Goal: Task Accomplishment & Management: Use online tool/utility

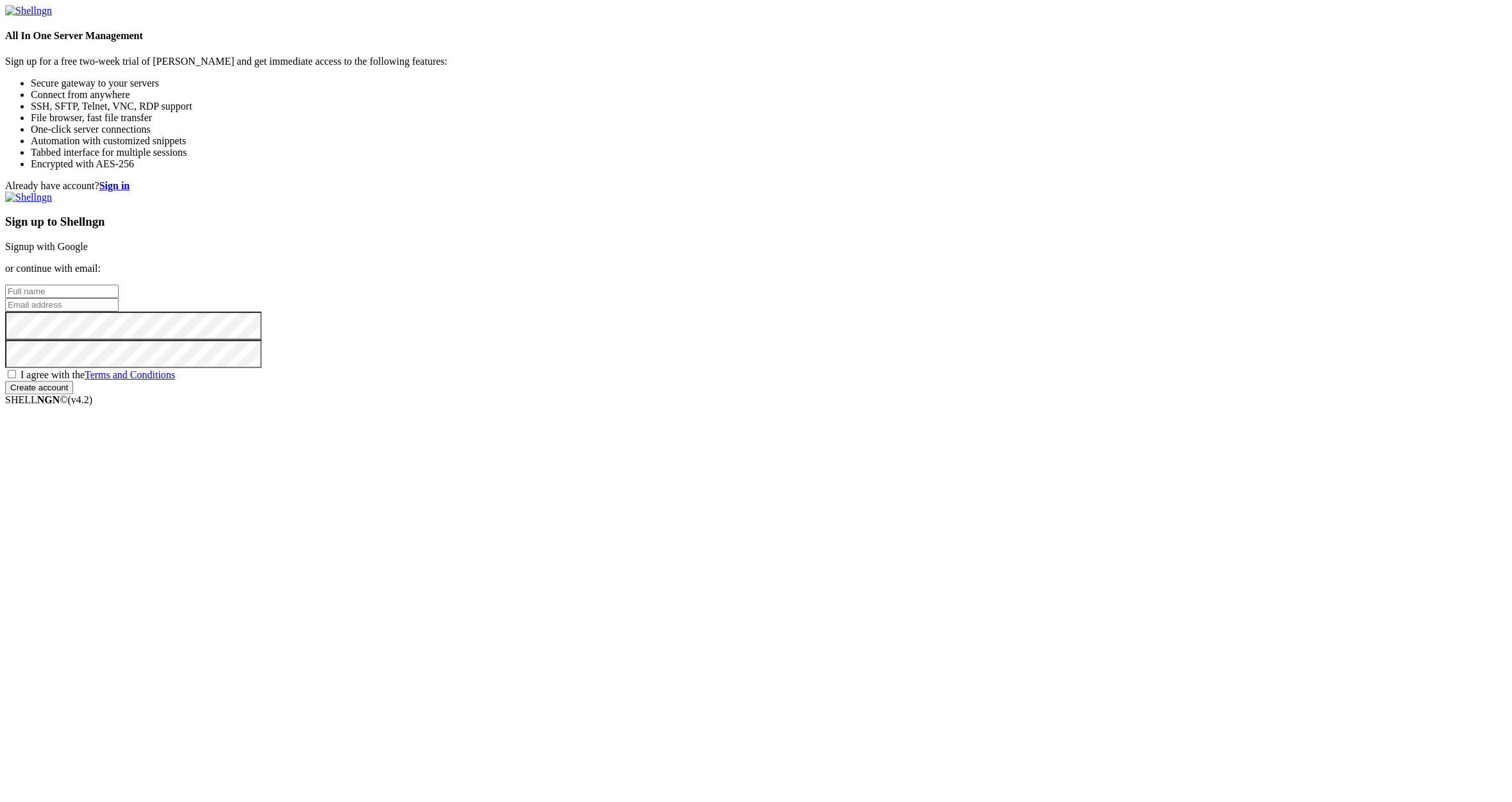
click at [88, 252] on link "Signup with Google" at bounding box center [46, 246] width 82 height 11
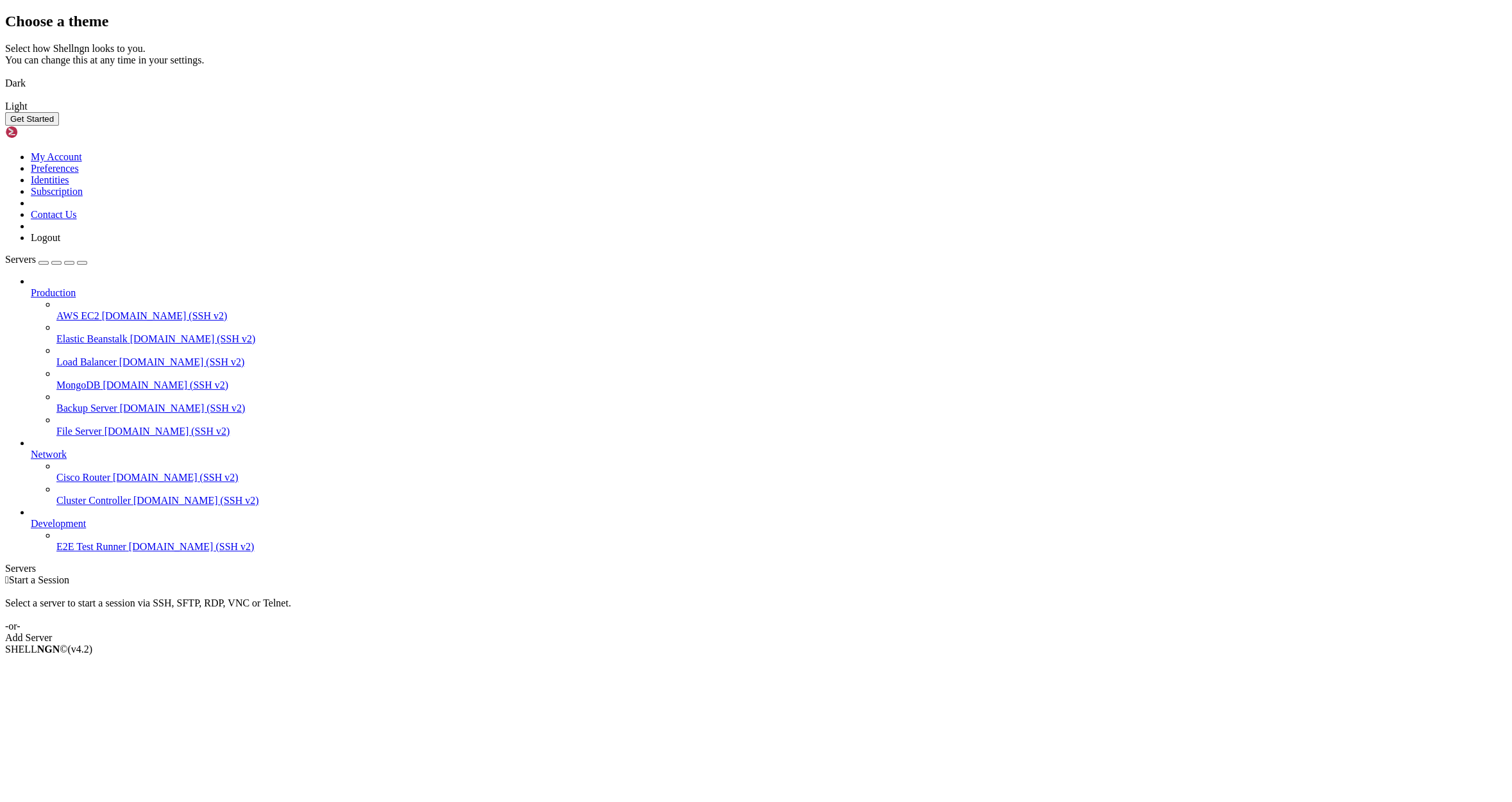
click at [5, 75] on img at bounding box center [5, 75] width 0 height 0
click at [5, 98] on img at bounding box center [5, 98] width 0 height 0
click at [5, 75] on img at bounding box center [5, 75] width 0 height 0
click at [59, 126] on button "Get Started" at bounding box center [32, 118] width 54 height 14
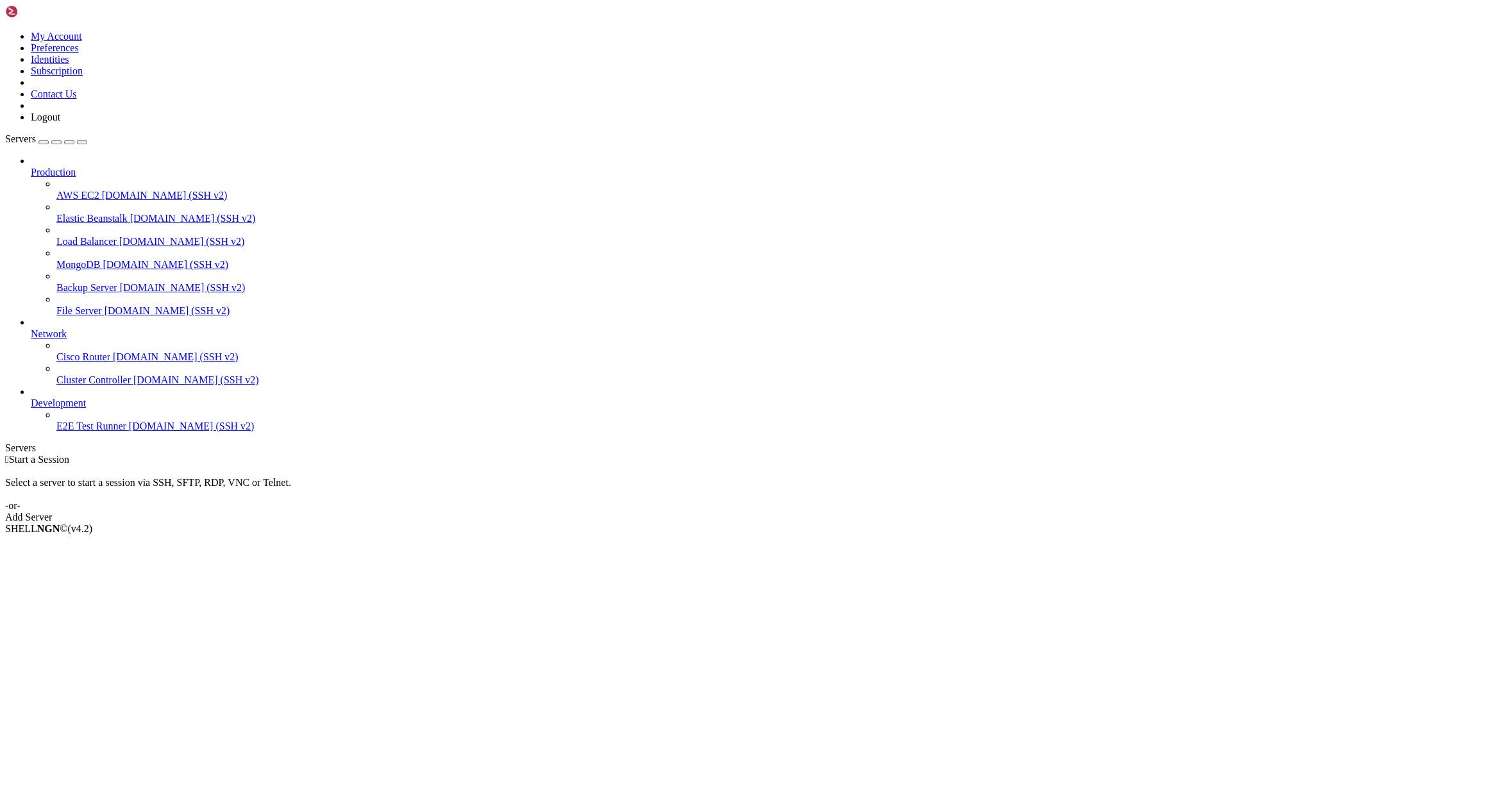
click at [847, 512] on div "Add Server" at bounding box center [756, 518] width 1502 height 12
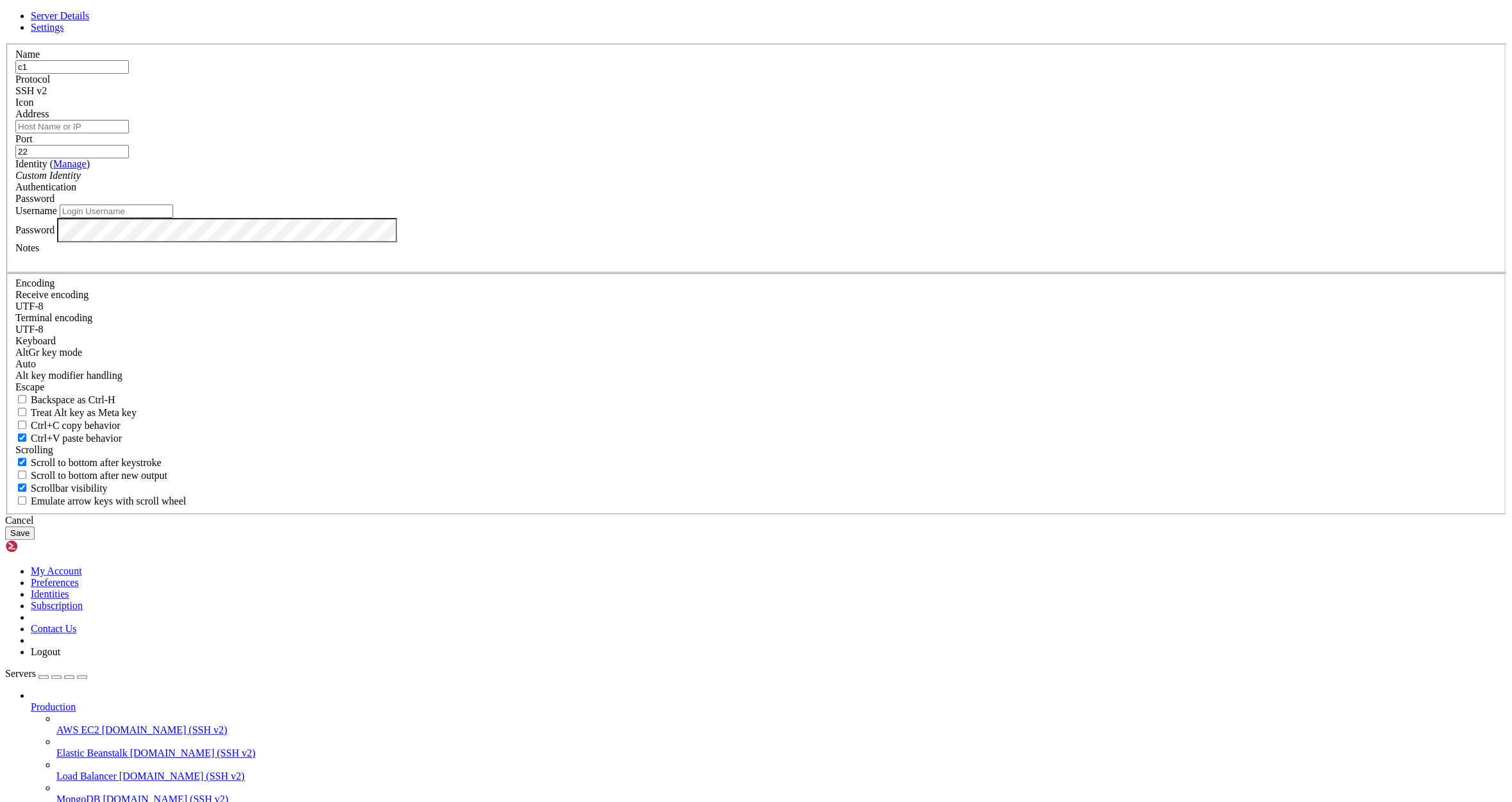
type input "c1"
type input "10.10.0..11"
type input "user"
click at [35, 539] on button "Save" at bounding box center [20, 533] width 30 height 14
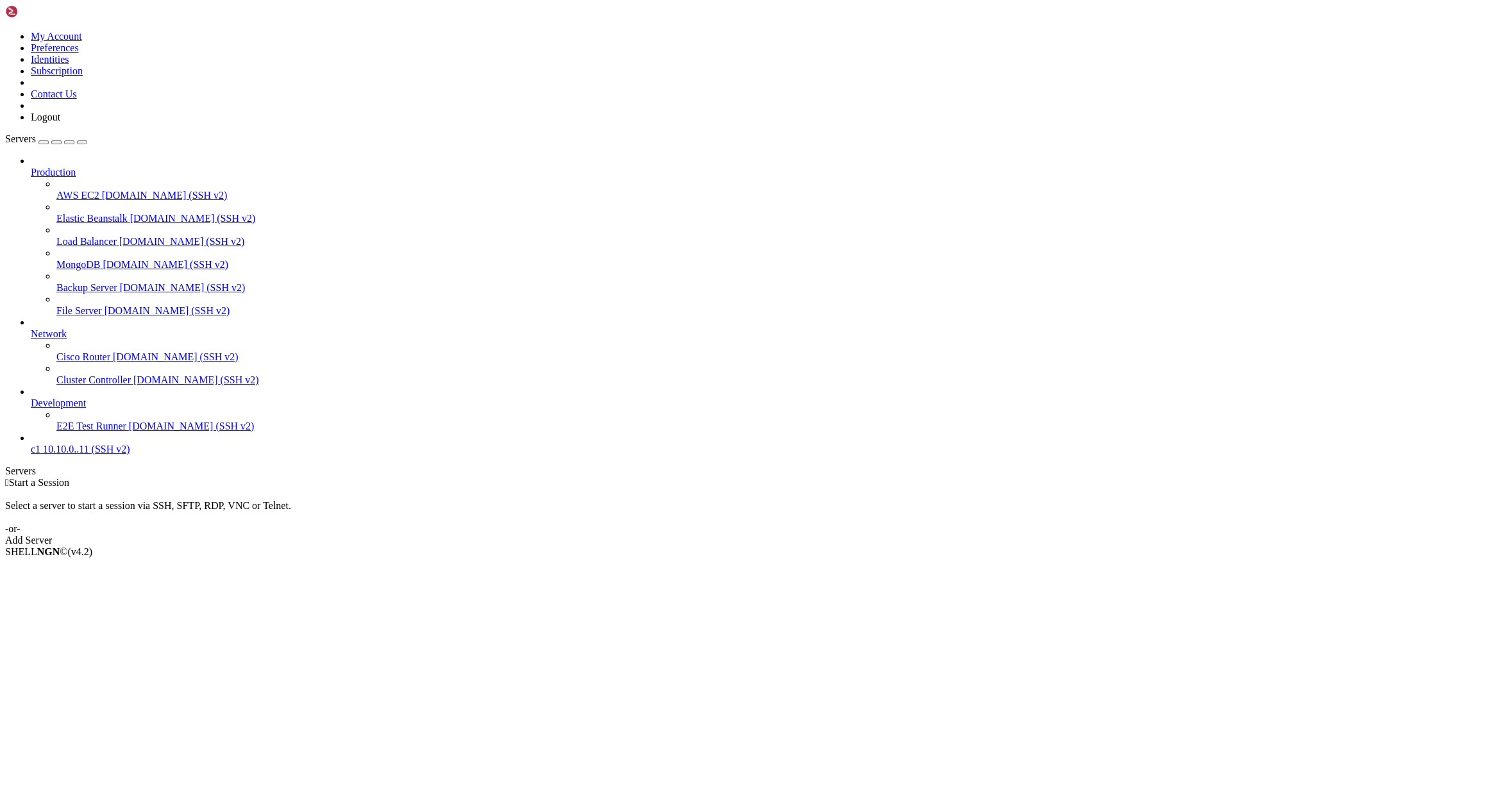
click at [41, 454] on span "c1" at bounding box center [35, 449] width 10 height 11
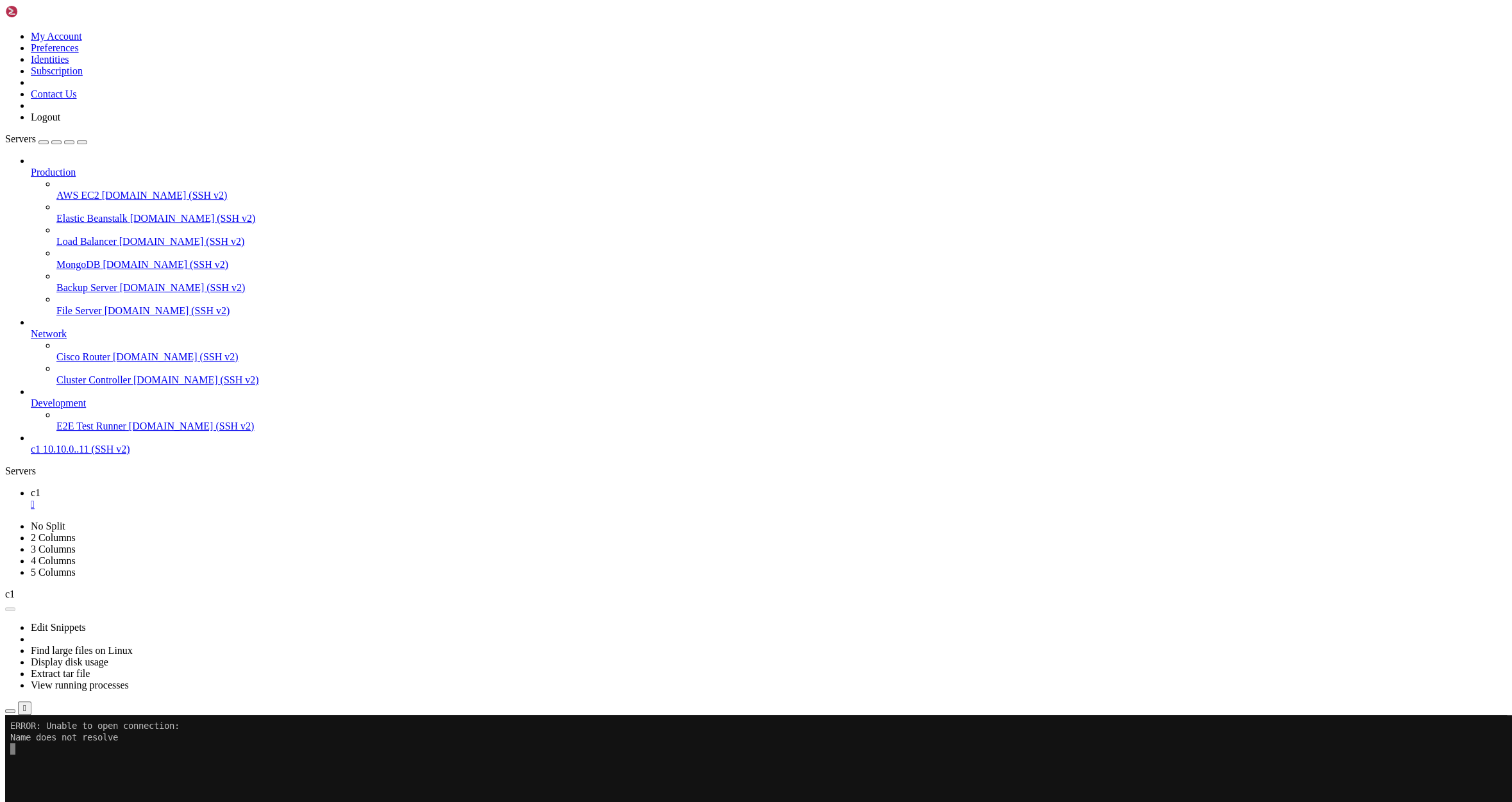
click at [5, 31] on icon at bounding box center [5, 31] width 0 height 0
